Goal: Find contact information: Find contact information

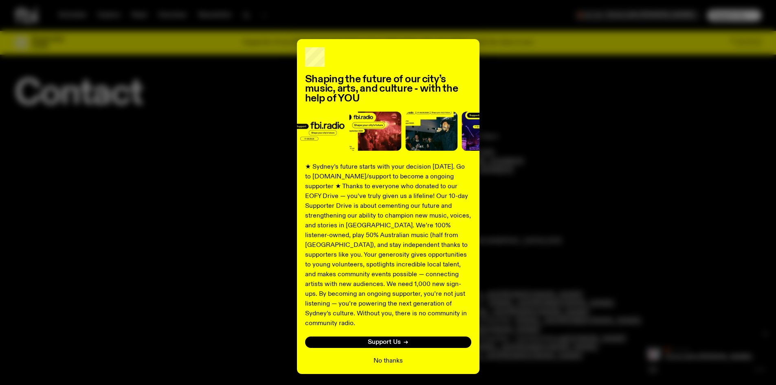
click at [387, 356] on button "No thanks" at bounding box center [388, 361] width 29 height 10
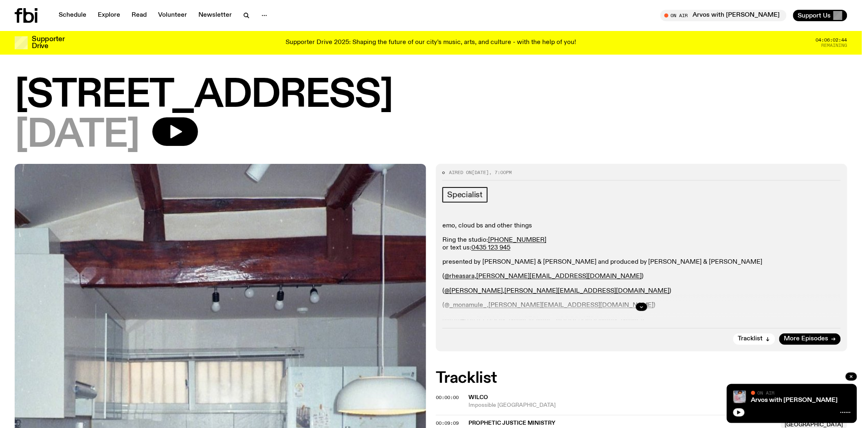
click at [390, 86] on h1 "[STREET_ADDRESS]" at bounding box center [431, 95] width 833 height 37
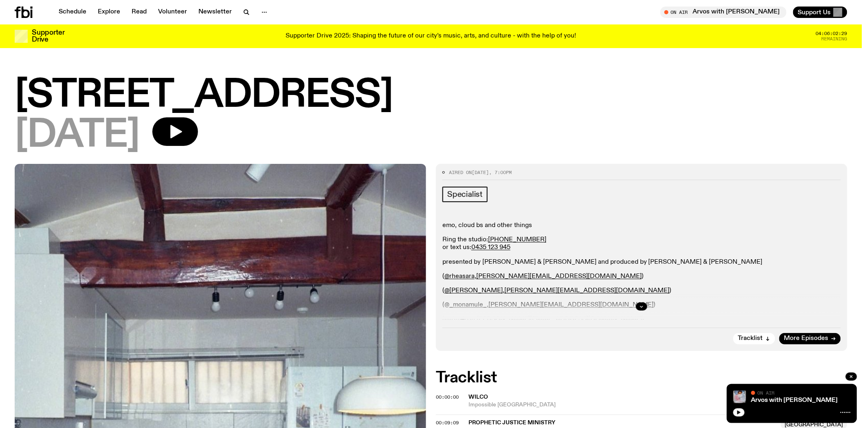
scroll to position [45, 0]
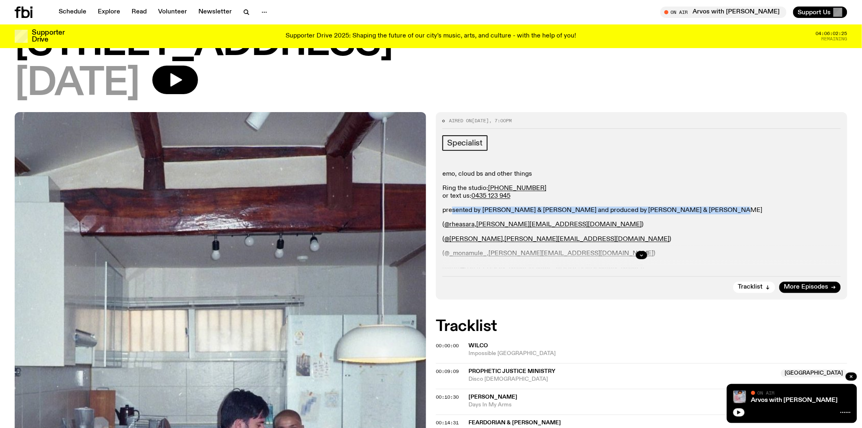
drag, startPoint x: 510, startPoint y: 208, endPoint x: 708, endPoint y: 212, distance: 198.1
click at [714, 208] on p "presented by [PERSON_NAME] & [PERSON_NAME] and produced by [PERSON_NAME] & [PER…" at bounding box center [641, 211] width 398 height 8
drag, startPoint x: 690, startPoint y: 219, endPoint x: 675, endPoint y: 222, distance: 15.0
click at [688, 220] on div "emo, cloud bs and other things Ring the studio: [PHONE_NUMBER] or text us: 0435…" at bounding box center [641, 221] width 398 height 102
drag, startPoint x: 535, startPoint y: 224, endPoint x: 447, endPoint y: 227, distance: 88.0
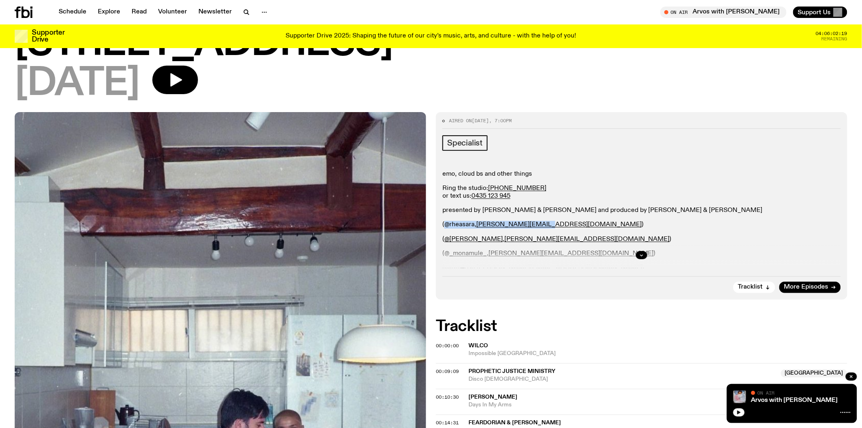
click at [447, 227] on p "( @rheasara , [PERSON_NAME][EMAIL_ADDRESS][DOMAIN_NAME] )" at bounding box center [641, 225] width 398 height 8
copy p "@rheasara , [PERSON_NAME][EMAIL_ADDRESS][DOMAIN_NAME]"
click at [660, 216] on div "emo, cloud bs and other things Ring the studio: [PHONE_NUMBER] or text us: 0435…" at bounding box center [641, 221] width 398 height 102
drag, startPoint x: 520, startPoint y: 194, endPoint x: 472, endPoint y: 196, distance: 48.1
click at [472, 196] on p "Ring the studio: [PHONE_NUMBER] or text us: 0435 123 945" at bounding box center [641, 192] width 398 height 15
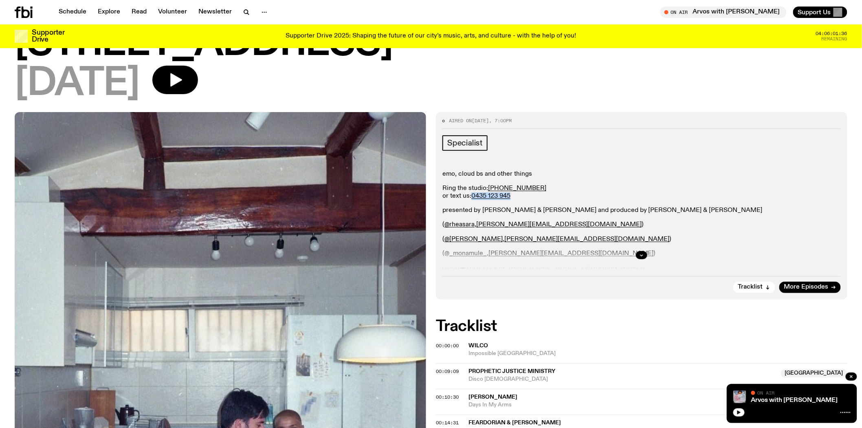
copy link "0435 123 945"
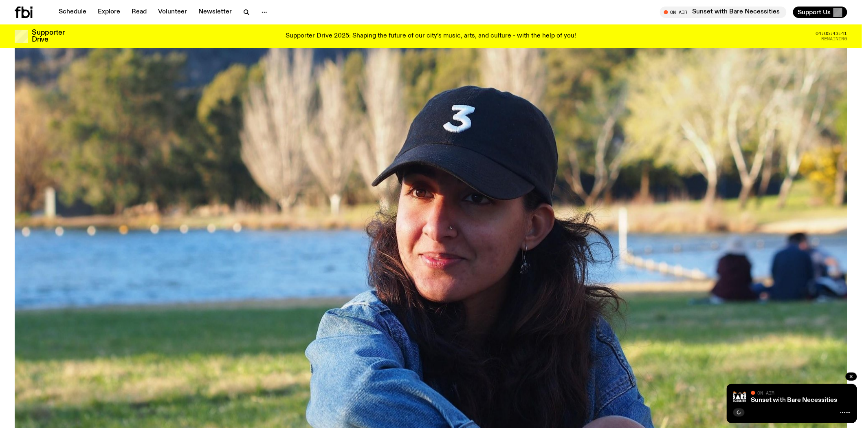
scroll to position [41, 0]
